Goal: Task Accomplishment & Management: Complete application form

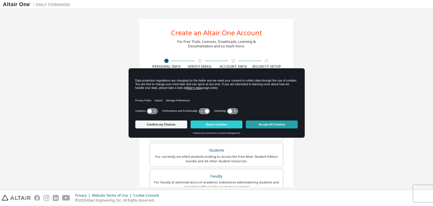
click at [277, 126] on button "Accept All Cookies" at bounding box center [272, 124] width 52 height 8
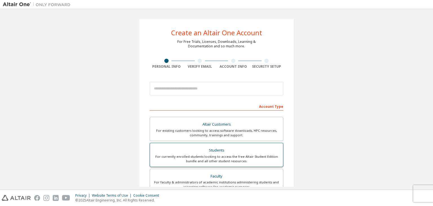
click at [229, 160] on div "For currently enrolled students looking to access the free Altair Student Editi…" at bounding box center [216, 158] width 126 height 9
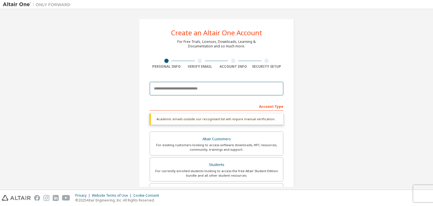
click at [224, 88] on input "email" at bounding box center [216, 89] width 133 height 14
click at [212, 86] on input "email" at bounding box center [216, 89] width 133 height 14
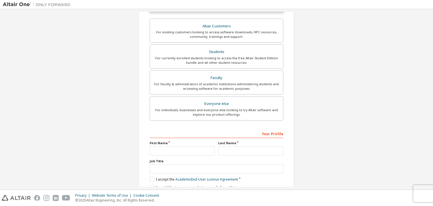
scroll to position [137, 0]
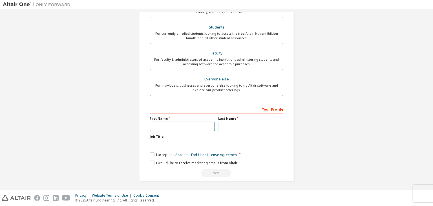
click at [201, 125] on input "text" at bounding box center [182, 125] width 65 height 9
type input "***"
click at [237, 130] on div "Your Profile First Name *** Last Name Job Title Please provide State/Province t…" at bounding box center [216, 140] width 133 height 73
click at [224, 128] on input "text" at bounding box center [250, 125] width 65 height 9
type input "****"
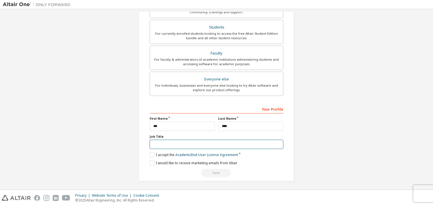
click at [202, 143] on input "text" at bounding box center [216, 143] width 133 height 9
type input "****"
click at [150, 156] on div "Your Profile First Name *** Last Name **** Job Title **** Please provide State/…" at bounding box center [216, 140] width 133 height 73
click at [152, 153] on label "I accept the Academic End-User License Agreement" at bounding box center [194, 154] width 88 height 5
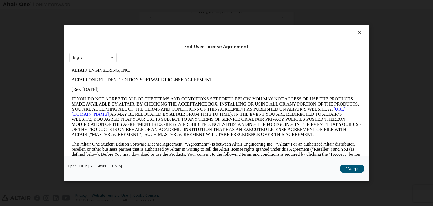
scroll to position [0, 0]
click at [358, 167] on button "I Accept" at bounding box center [351, 168] width 25 height 8
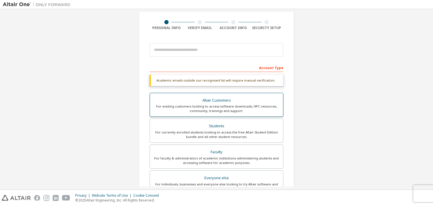
scroll to position [24, 0]
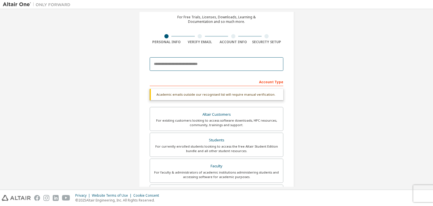
click at [241, 65] on input "email" at bounding box center [216, 64] width 133 height 14
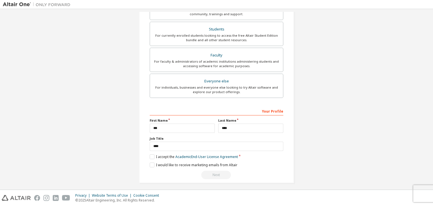
scroll to position [137, 0]
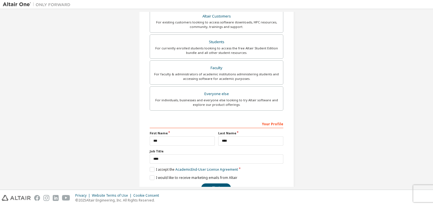
type input "**********"
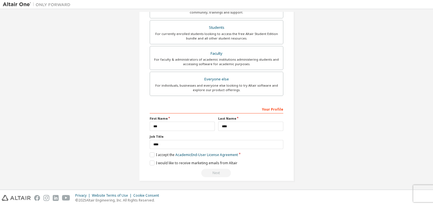
scroll to position [74, 0]
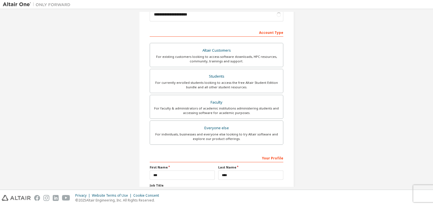
click at [248, 126] on div "Everyone else" at bounding box center [216, 128] width 126 height 8
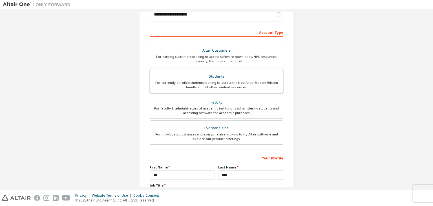
click at [257, 85] on div "For currently enrolled students looking to access the free Altair Student Editi…" at bounding box center [216, 84] width 126 height 9
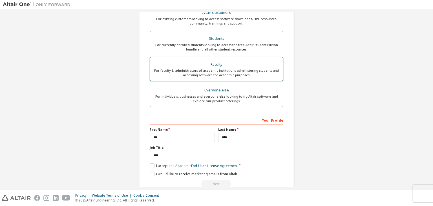
scroll to position [122, 0]
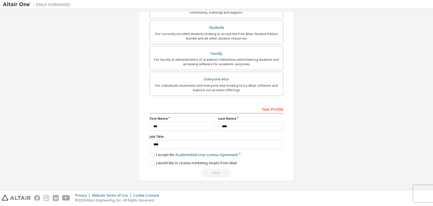
click at [220, 173] on div "Next" at bounding box center [216, 172] width 133 height 8
click at [242, 129] on input "****" at bounding box center [250, 125] width 65 height 9
type input "*******"
click at [185, 127] on input "***" at bounding box center [182, 125] width 65 height 9
click at [151, 156] on div "**********" at bounding box center [216, 140] width 133 height 73
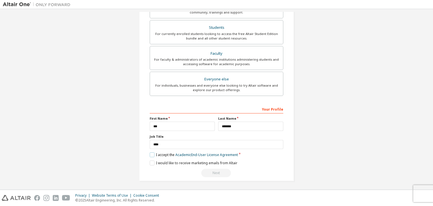
click at [151, 154] on label "I accept the Academic End-User License Agreement" at bounding box center [194, 154] width 88 height 5
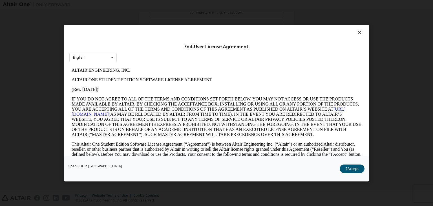
scroll to position [0, 0]
click at [356, 170] on button "I Accept" at bounding box center [351, 168] width 25 height 8
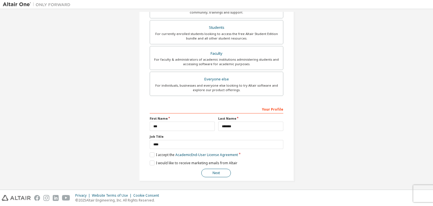
click at [210, 175] on button "Next" at bounding box center [216, 172] width 30 height 8
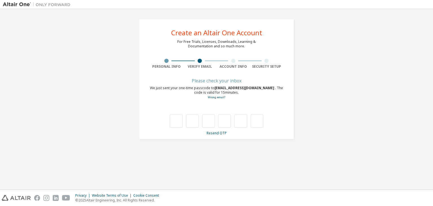
type input "*"
click at [199, 122] on div "* *" at bounding box center [216, 120] width 93 height 13
click at [193, 122] on input "*" at bounding box center [192, 120] width 13 height 13
type input "*"
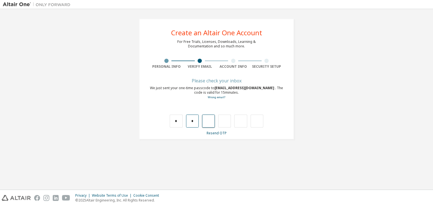
type input "*"
click at [206, 122] on input "*" at bounding box center [208, 120] width 13 height 13
type input "*"
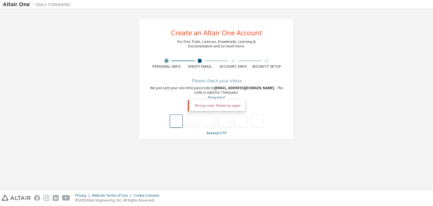
click at [176, 123] on input "text" at bounding box center [176, 120] width 13 height 13
type input "*"
click at [191, 124] on input "*" at bounding box center [192, 120] width 13 height 13
click at [192, 122] on input "*" at bounding box center [192, 120] width 13 height 13
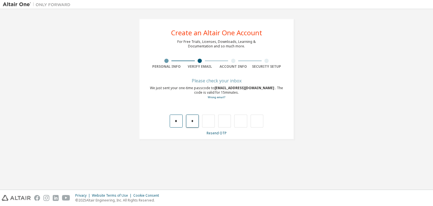
drag, startPoint x: 192, startPoint y: 122, endPoint x: 173, endPoint y: 118, distance: 19.4
click at [173, 118] on div "* *" at bounding box center [216, 120] width 93 height 13
type input "*"
click at [189, 125] on input "*" at bounding box center [192, 120] width 13 height 13
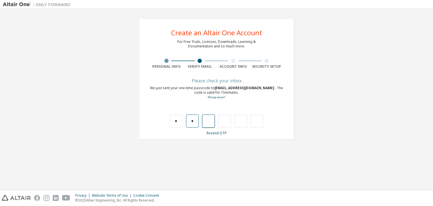
type input "*"
click at [195, 118] on input "*" at bounding box center [192, 120] width 13 height 13
click at [195, 120] on input "*" at bounding box center [192, 120] width 13 height 13
drag, startPoint x: 194, startPoint y: 121, endPoint x: 189, endPoint y: 121, distance: 5.1
click at [189, 121] on input "*" at bounding box center [192, 120] width 13 height 13
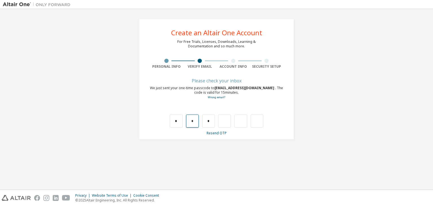
type input "*"
click at [207, 123] on input "text" at bounding box center [208, 120] width 13 height 13
type input "*"
drag, startPoint x: 226, startPoint y: 124, endPoint x: 222, endPoint y: 123, distance: 4.3
click at [222, 123] on input "*" at bounding box center [224, 120] width 13 height 13
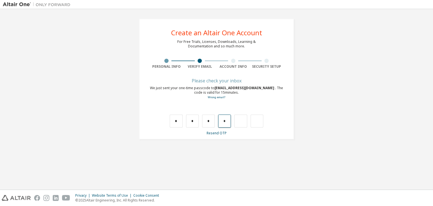
type input "*"
drag, startPoint x: 242, startPoint y: 124, endPoint x: 239, endPoint y: 122, distance: 4.0
click at [239, 122] on input "*" at bounding box center [240, 120] width 13 height 13
type input "*"
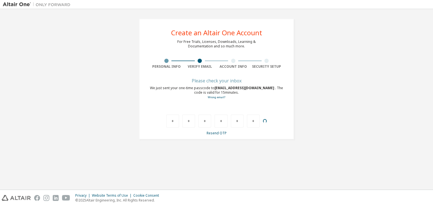
click at [256, 125] on div "*" at bounding box center [253, 120] width 13 height 13
click at [255, 119] on input "text" at bounding box center [256, 120] width 13 height 13
type input "*"
click at [173, 114] on div "Wrong code. Please try again" at bounding box center [216, 115] width 133 height 24
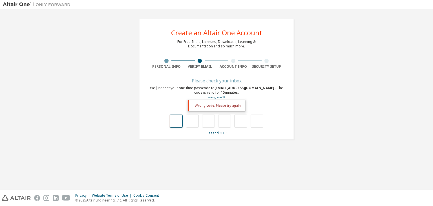
click at [173, 117] on input "text" at bounding box center [176, 120] width 13 height 13
type input "*"
click at [193, 121] on input "*" at bounding box center [192, 120] width 13 height 13
click at [187, 120] on input "*" at bounding box center [192, 120] width 13 height 13
drag, startPoint x: 188, startPoint y: 119, endPoint x: 194, endPoint y: 120, distance: 5.6
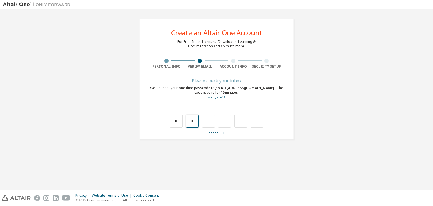
click at [194, 120] on input "*" at bounding box center [192, 120] width 13 height 13
type input "*"
click at [211, 121] on input "*" at bounding box center [208, 120] width 13 height 13
type input "*"
drag, startPoint x: 222, startPoint y: 120, endPoint x: 228, endPoint y: 120, distance: 6.5
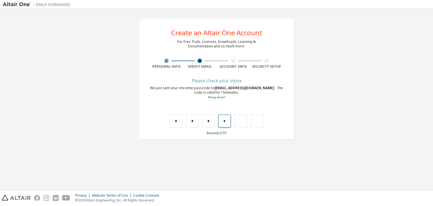
click at [228, 120] on input "*" at bounding box center [224, 120] width 13 height 13
type input "*"
click at [256, 120] on input "text" at bounding box center [256, 120] width 13 height 13
drag, startPoint x: 240, startPoint y: 120, endPoint x: 243, endPoint y: 121, distance: 3.2
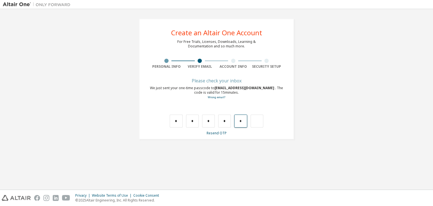
click at [243, 121] on input "*" at bounding box center [240, 120] width 13 height 13
click at [253, 121] on input "text" at bounding box center [256, 120] width 13 height 13
type input "*"
click at [238, 123] on div at bounding box center [237, 120] width 13 height 13
click at [238, 121] on div at bounding box center [237, 120] width 13 height 13
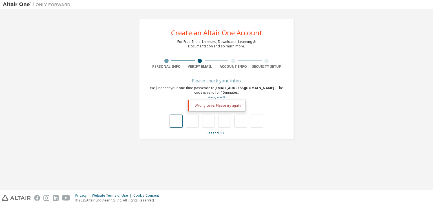
click at [179, 121] on input "text" at bounding box center [176, 120] width 13 height 13
type input "*"
click at [188, 121] on input "*" at bounding box center [192, 120] width 13 height 13
drag, startPoint x: 192, startPoint y: 122, endPoint x: 170, endPoint y: 120, distance: 21.8
click at [170, 120] on div "* *" at bounding box center [216, 120] width 93 height 13
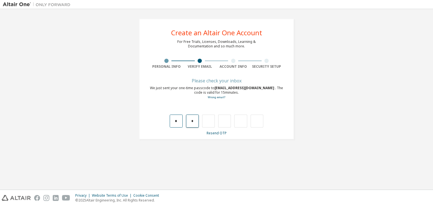
type input "*"
drag, startPoint x: 185, startPoint y: 119, endPoint x: 174, endPoint y: 122, distance: 11.3
click at [174, 122] on div "* * *" at bounding box center [216, 120] width 93 height 13
drag, startPoint x: 184, startPoint y: 122, endPoint x: 176, endPoint y: 122, distance: 8.5
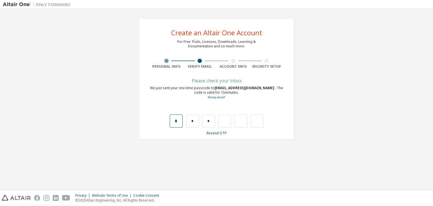
click at [176, 122] on div "* * *" at bounding box center [216, 120] width 93 height 13
drag, startPoint x: 203, startPoint y: 123, endPoint x: 168, endPoint y: 123, distance: 34.9
click at [168, 123] on div "* * *" at bounding box center [216, 115] width 133 height 24
type input "*"
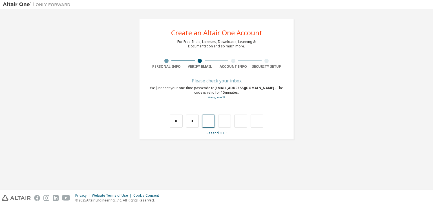
type input "*"
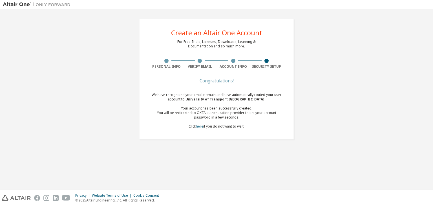
click at [196, 125] on link "here" at bounding box center [199, 126] width 7 height 5
